Goal: Task Accomplishment & Management: Manage account settings

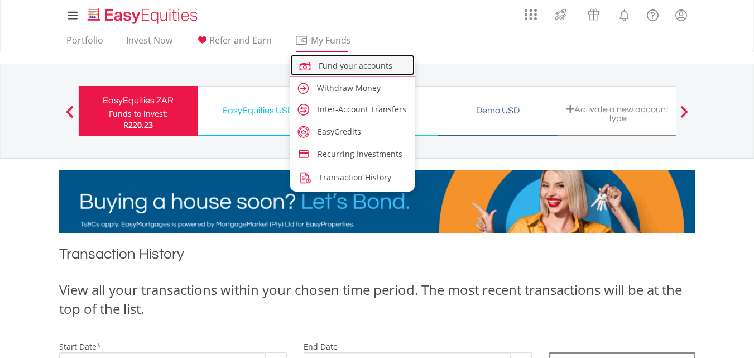
click at [334, 65] on span "Fund your accounts" at bounding box center [356, 65] width 74 height 11
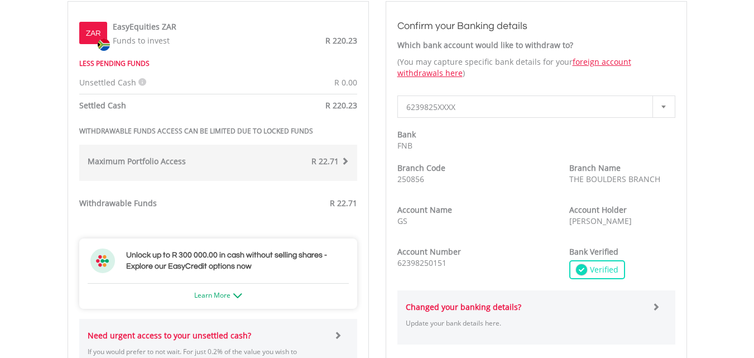
scroll to position [391, 0]
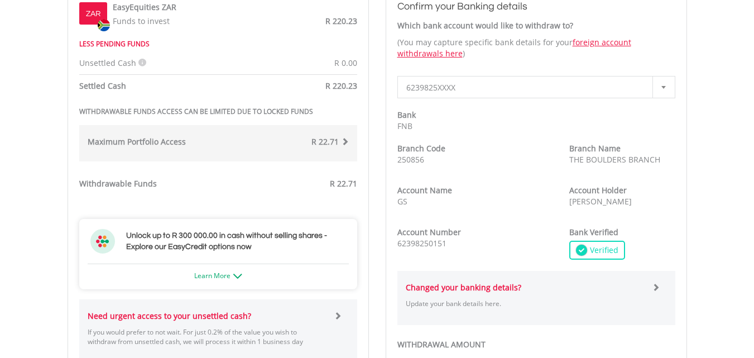
drag, startPoint x: 309, startPoint y: 112, endPoint x: 80, endPoint y: 112, distance: 229.5
click at [80, 112] on strong "WITHDRAWABLE FUNDS ACCESS CAN BE LIMITED DUE TO LOCKED FUNDS" at bounding box center [196, 111] width 234 height 9
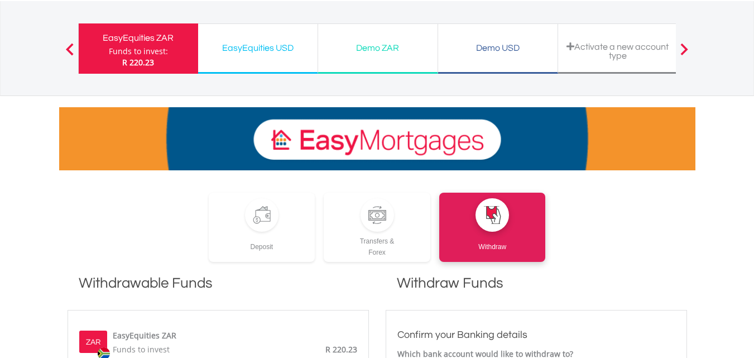
scroll to position [0, 0]
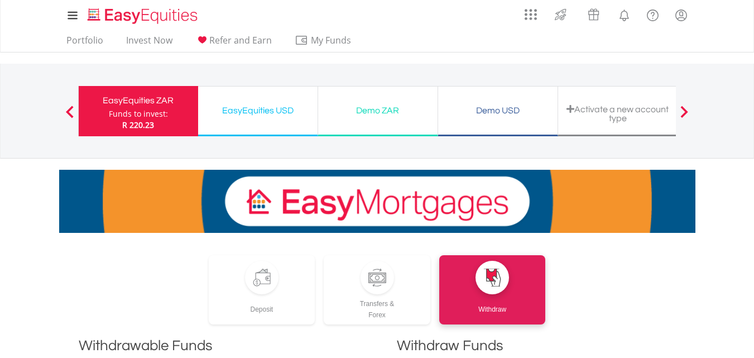
click at [257, 111] on div "EasyEquities USD" at bounding box center [258, 111] width 106 height 16
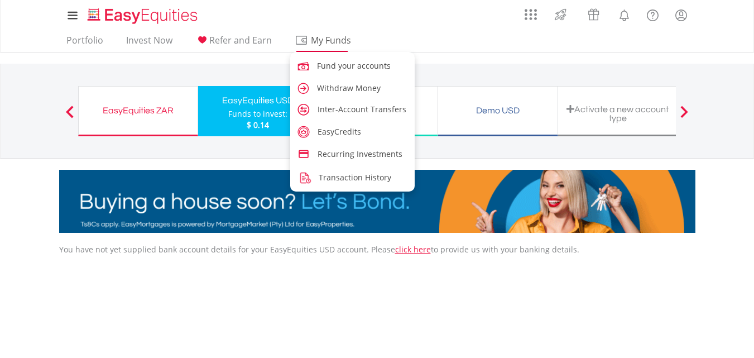
click at [333, 44] on span "My Funds" at bounding box center [331, 40] width 73 height 15
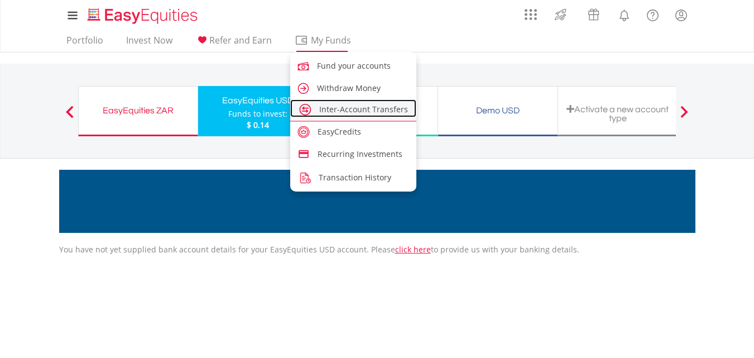
click at [346, 109] on span "Inter-Account Transfers" at bounding box center [363, 109] width 89 height 11
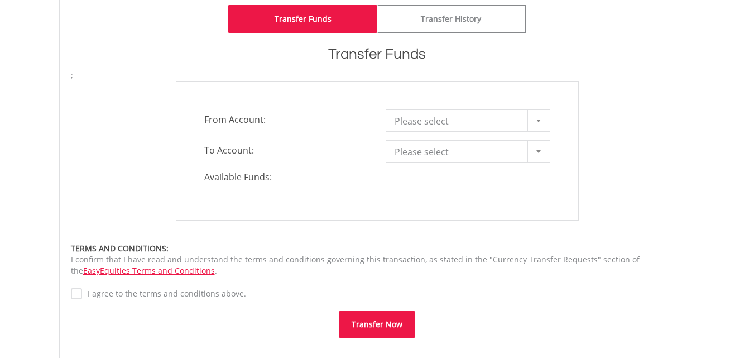
scroll to position [335, 0]
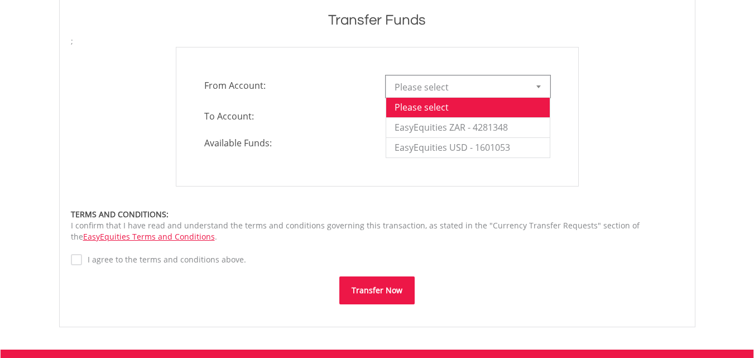
click at [537, 89] on div at bounding box center [539, 86] width 22 height 21
click at [489, 131] on li "EasyEquities ZAR - 4281348" at bounding box center [468, 127] width 164 height 20
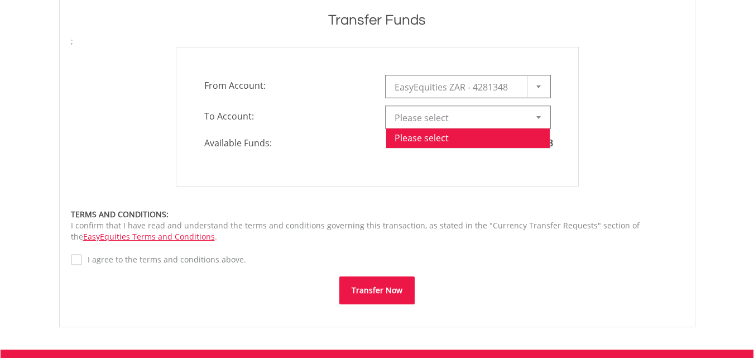
click at [541, 118] on b at bounding box center [539, 117] width 4 height 3
click at [467, 125] on span "Please select" at bounding box center [460, 118] width 130 height 22
click at [525, 117] on link "Please select" at bounding box center [468, 117] width 165 height 22
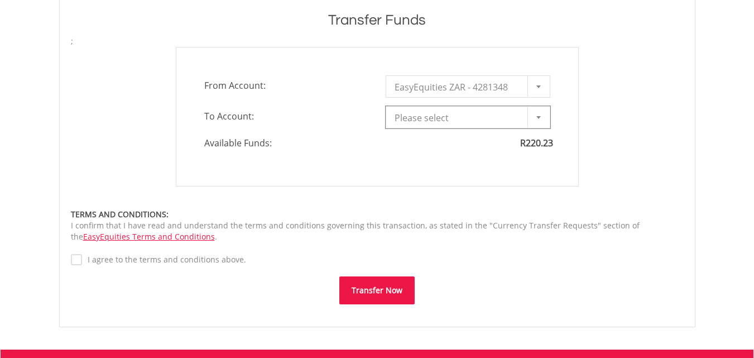
click at [537, 117] on b at bounding box center [539, 117] width 4 height 3
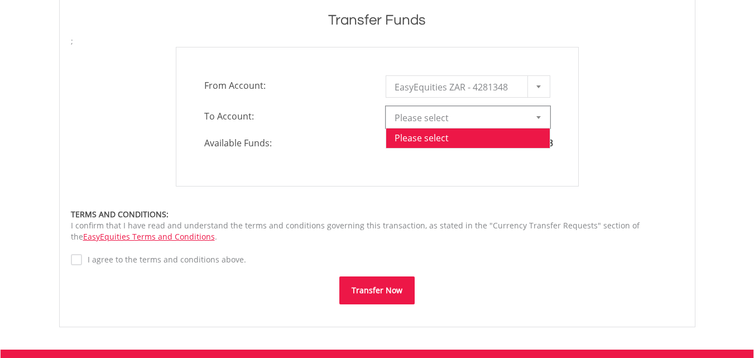
click at [464, 118] on span "Please select" at bounding box center [460, 118] width 130 height 22
click at [428, 136] on li "Please select" at bounding box center [468, 138] width 164 height 20
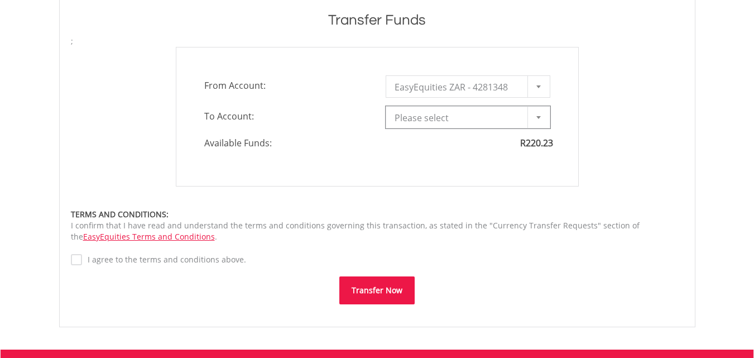
click at [538, 85] on b at bounding box center [539, 86] width 4 height 3
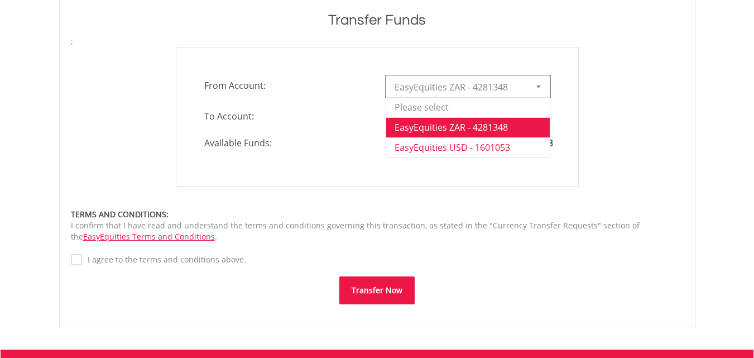
click at [474, 145] on li "EasyEquities USD - 1601053" at bounding box center [468, 147] width 164 height 20
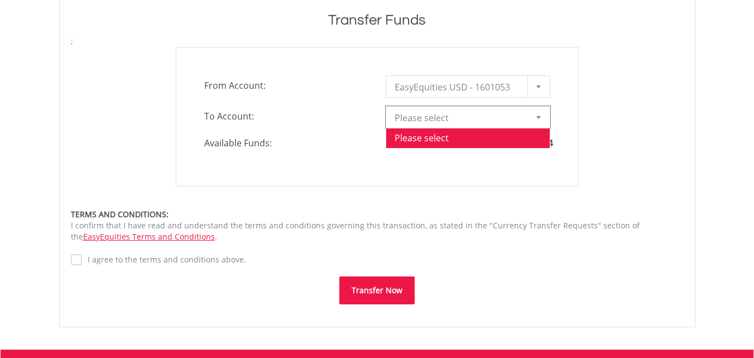
click at [539, 118] on b at bounding box center [539, 117] width 4 height 3
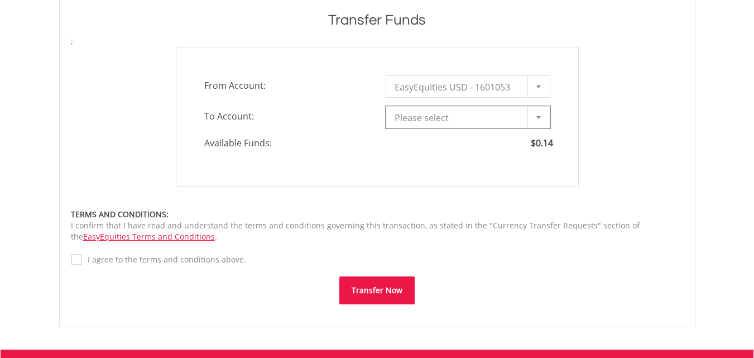
click at [450, 119] on span "Please select" at bounding box center [460, 118] width 130 height 22
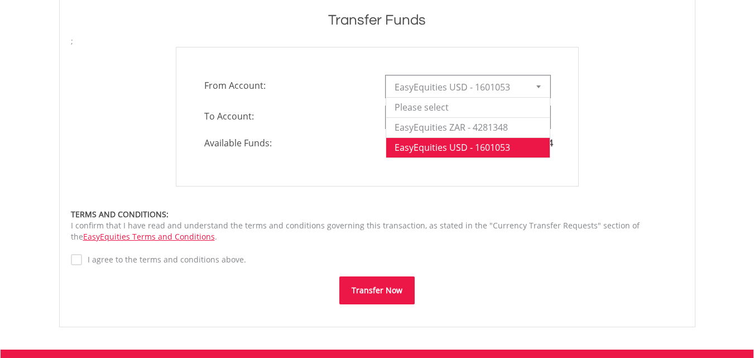
click at [534, 87] on div at bounding box center [539, 86] width 22 height 21
click at [484, 127] on li "EasyEquities ZAR - 4281348" at bounding box center [468, 127] width 164 height 20
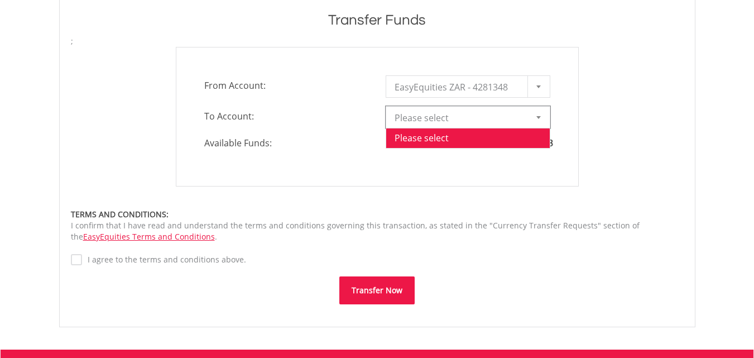
click at [484, 122] on span "Please select" at bounding box center [460, 118] width 130 height 22
click at [468, 164] on div "**********" at bounding box center [377, 117] width 403 height 140
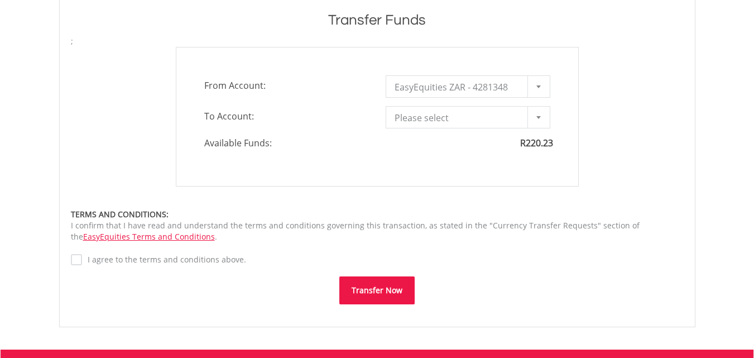
click at [82, 261] on label "I agree to the terms and conditions above." at bounding box center [164, 259] width 164 height 11
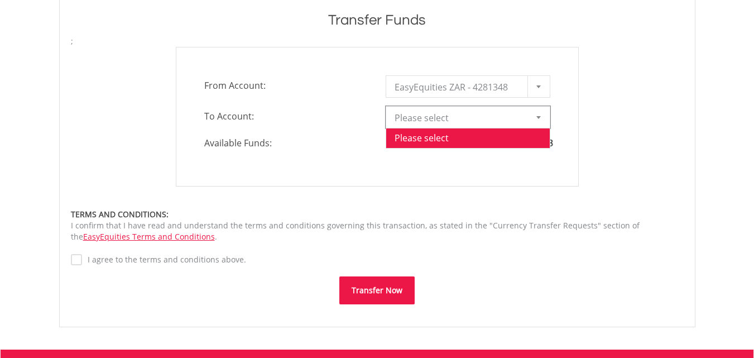
click at [413, 120] on span "Please select" at bounding box center [460, 118] width 130 height 22
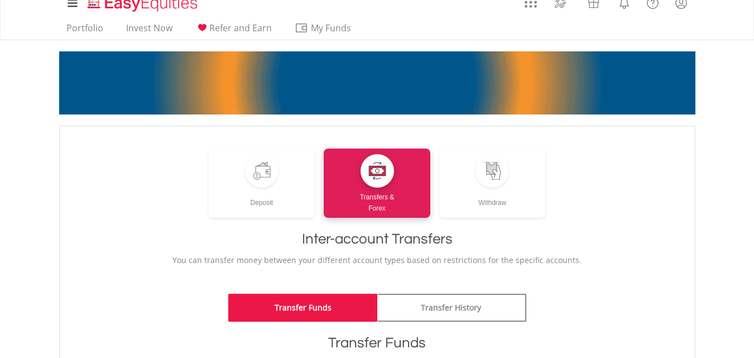
scroll to position [0, 0]
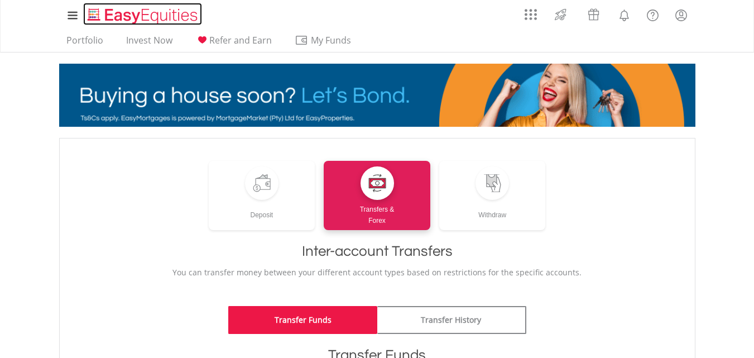
click at [130, 16] on img "Home page" at bounding box center [143, 16] width 117 height 18
